Goal: Information Seeking & Learning: Learn about a topic

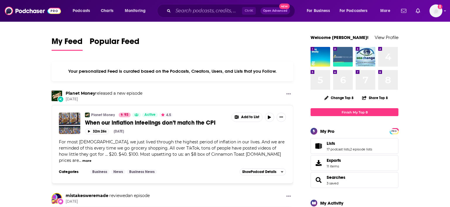
click at [93, 9] on icon "open menu" at bounding box center [93, 10] width 3 height 4
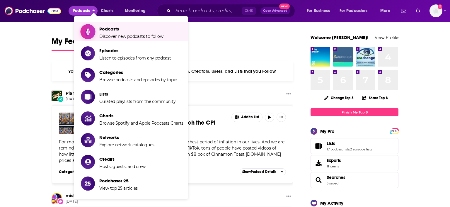
click at [109, 33] on span "Podcasts Discover new podcasts to follow" at bounding box center [131, 31] width 64 height 15
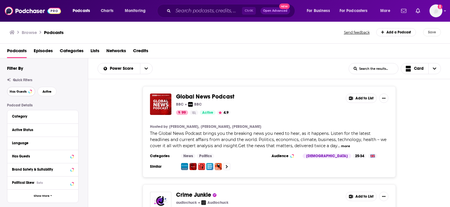
click at [20, 92] on span "Has Guests" at bounding box center [18, 91] width 17 height 3
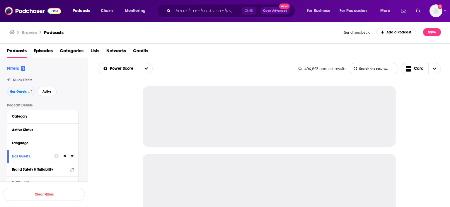
click at [45, 91] on span "Active" at bounding box center [46, 91] width 9 height 3
